Goal: Task Accomplishment & Management: Use online tool/utility

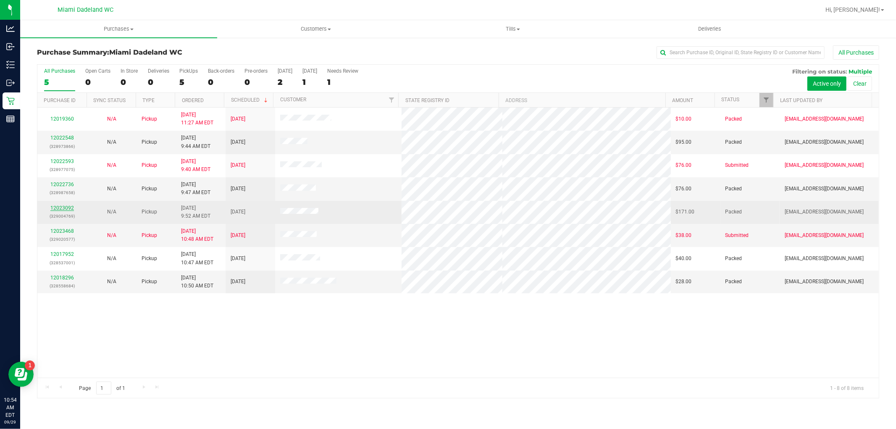
click at [68, 211] on link "12023092" at bounding box center [62, 208] width 24 height 6
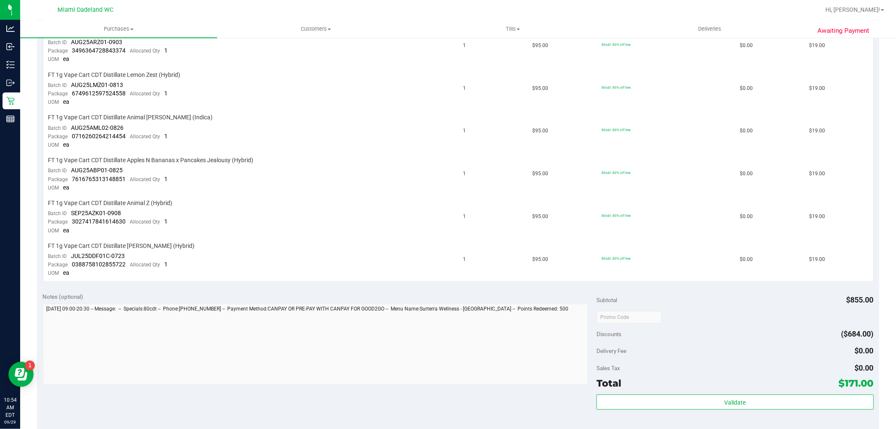
scroll to position [597, 0]
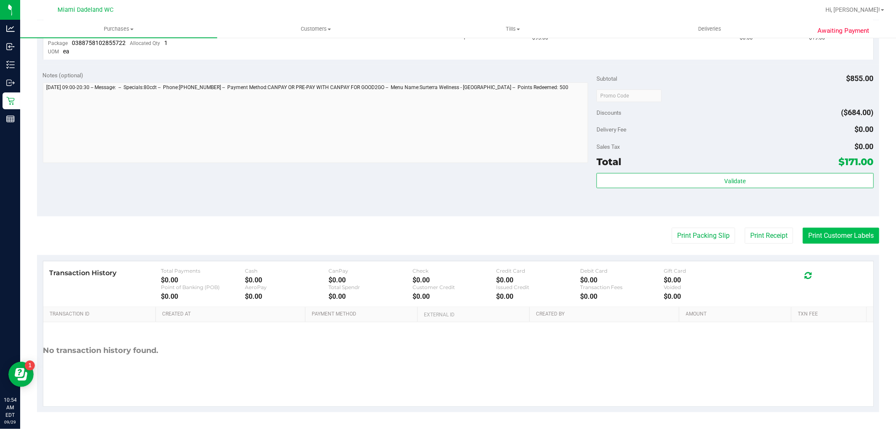
click at [833, 228] on button "Print Customer Labels" at bounding box center [841, 236] width 76 height 16
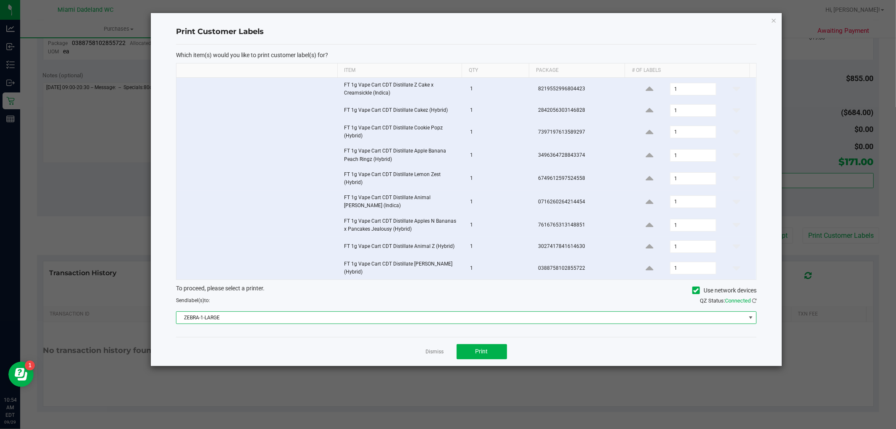
click at [519, 320] on span "ZEBRA-1-LARGE" at bounding box center [460, 318] width 569 height 12
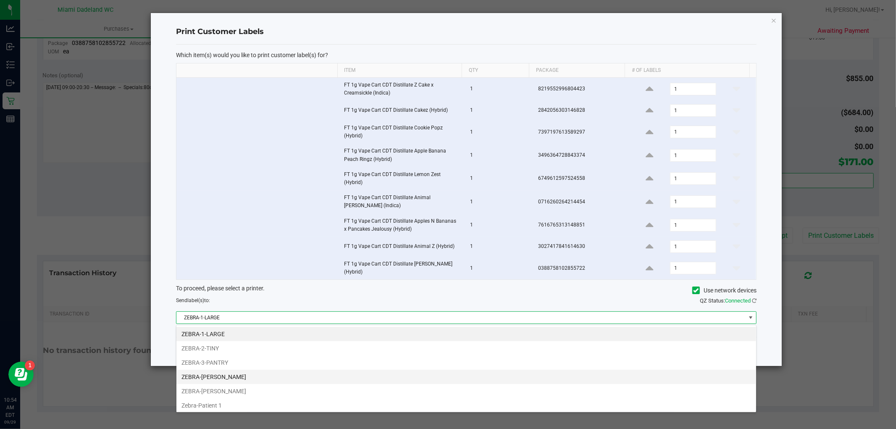
scroll to position [31, 0]
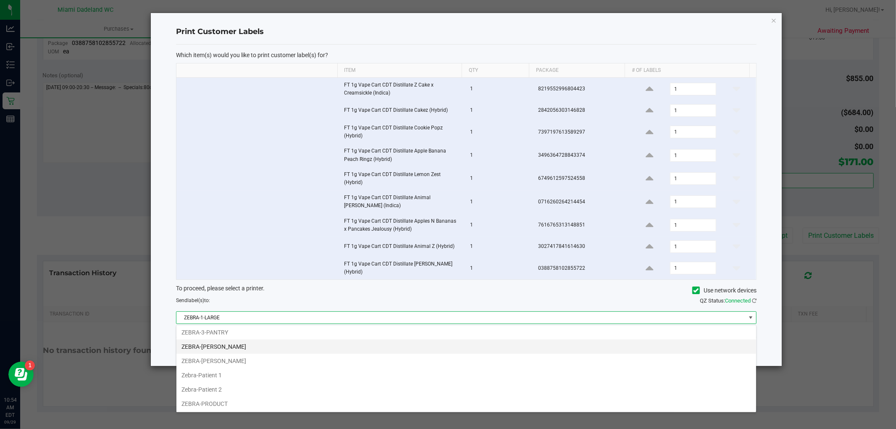
click at [418, 350] on li "ZEBRA-[PERSON_NAME]" at bounding box center [466, 347] width 580 height 14
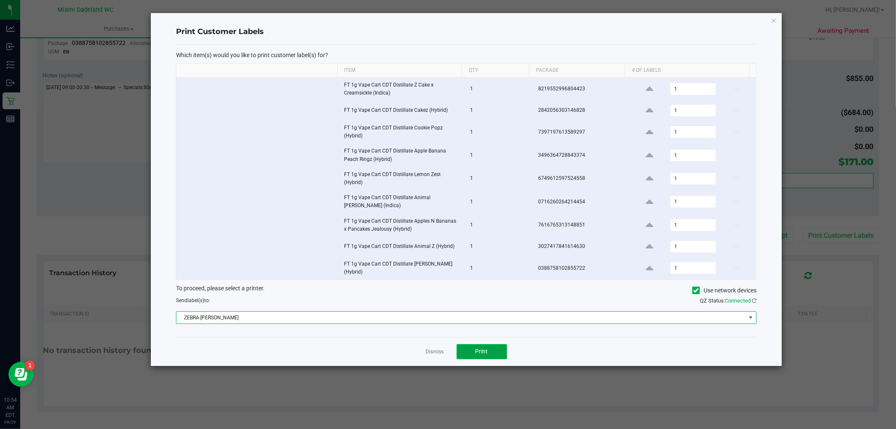
click at [474, 350] on button "Print" at bounding box center [482, 351] width 50 height 15
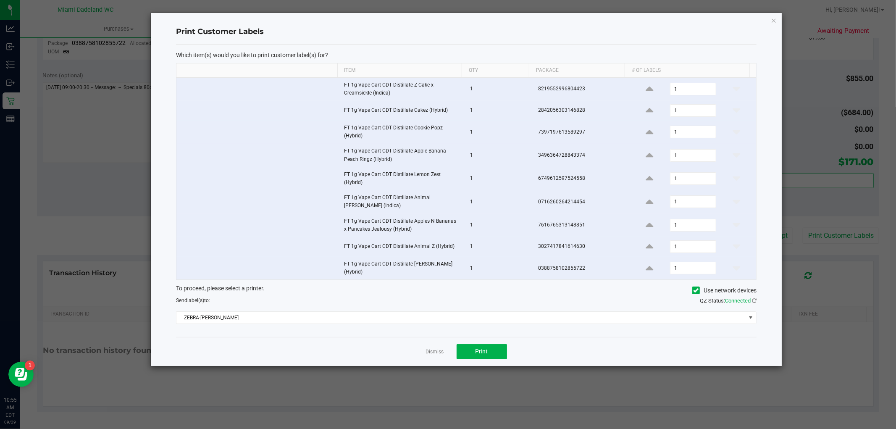
click at [429, 347] on div "Dismiss Print" at bounding box center [466, 351] width 581 height 29
click at [434, 351] on link "Dismiss" at bounding box center [435, 351] width 18 height 7
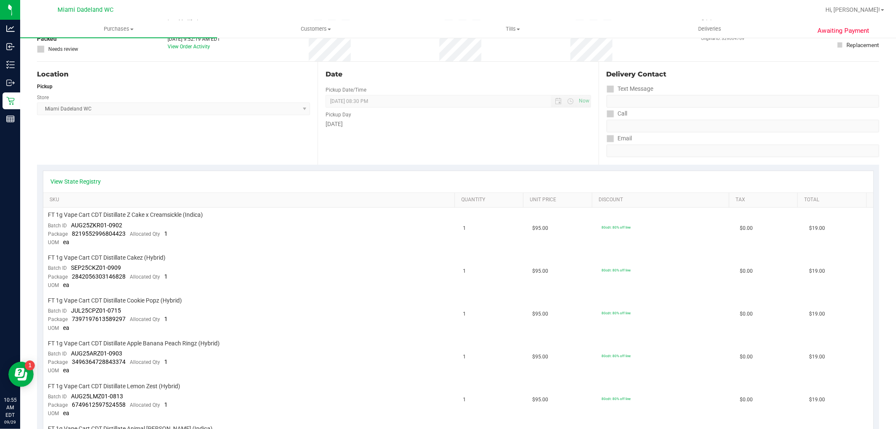
scroll to position [0, 0]
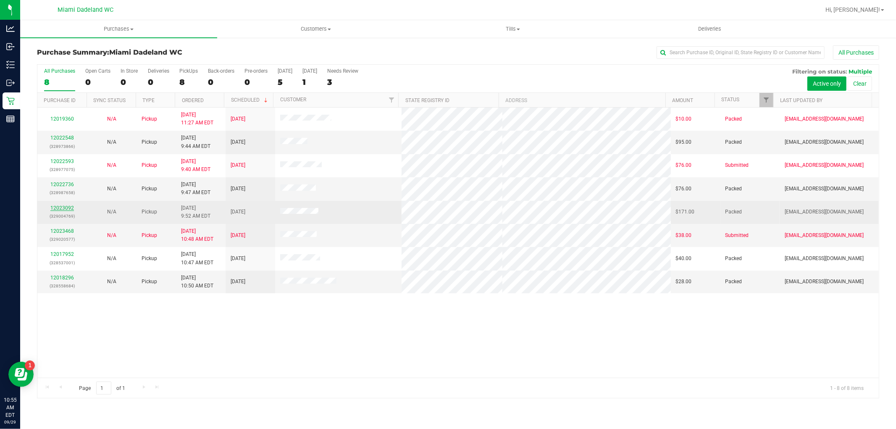
click at [64, 208] on link "12023092" at bounding box center [62, 208] width 24 height 6
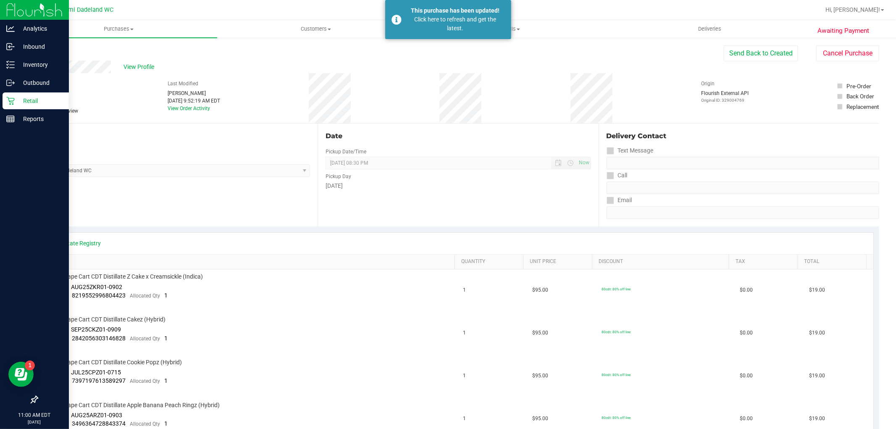
click at [39, 97] on p "Retail" at bounding box center [40, 101] width 50 height 10
